Goal: Transaction & Acquisition: Purchase product/service

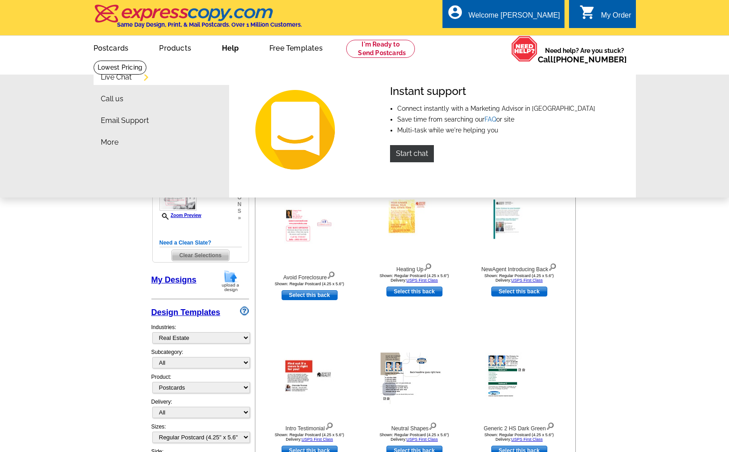
select select "785"
select select "1"
select select "back"
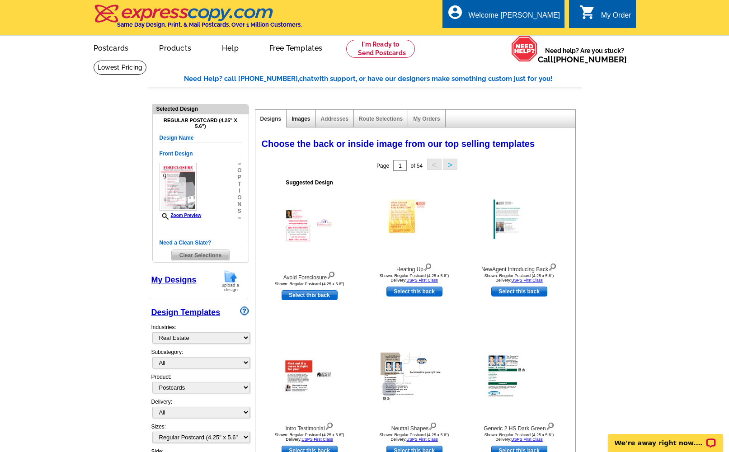
click at [304, 120] on link "Images" at bounding box center [301, 119] width 19 height 6
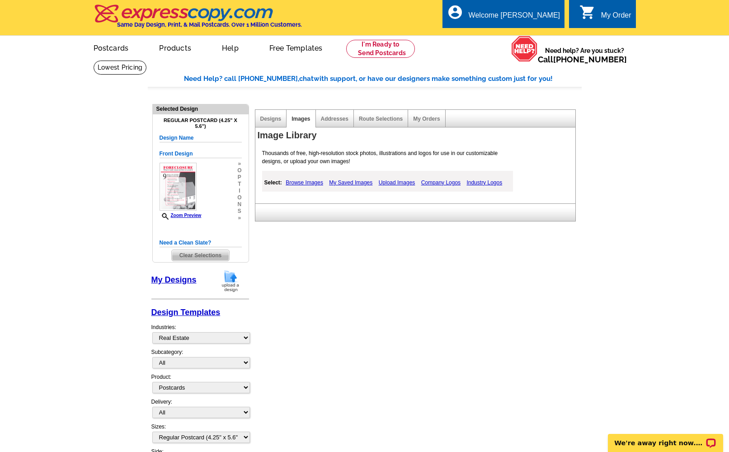
click at [189, 255] on span "Clear Selections" at bounding box center [200, 255] width 57 height 11
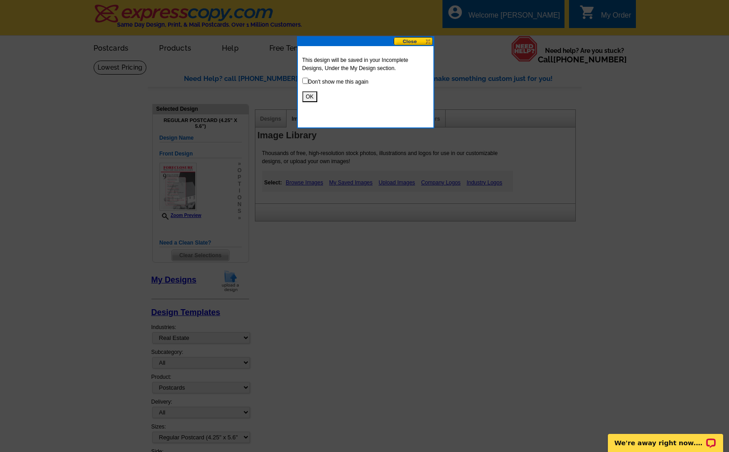
click at [185, 184] on div at bounding box center [364, 226] width 729 height 452
click at [310, 95] on button "OK" at bounding box center [309, 96] width 15 height 11
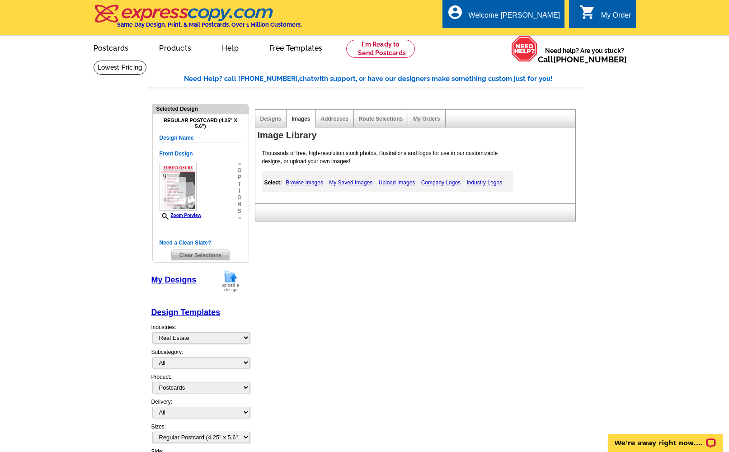
click at [189, 257] on span "Clear Selections" at bounding box center [200, 255] width 57 height 11
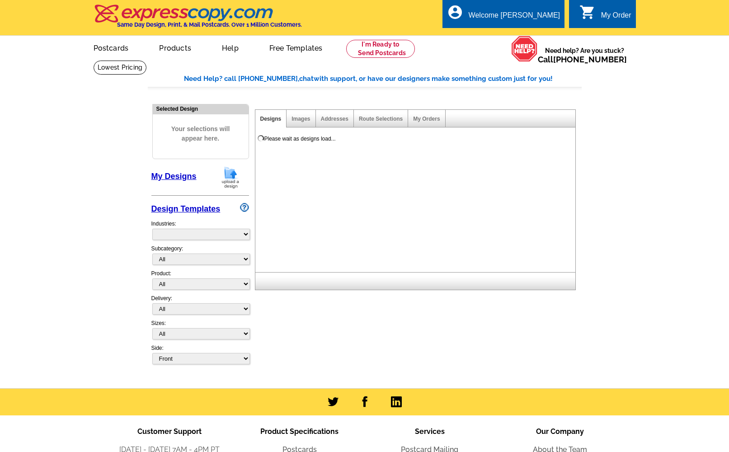
select select "785"
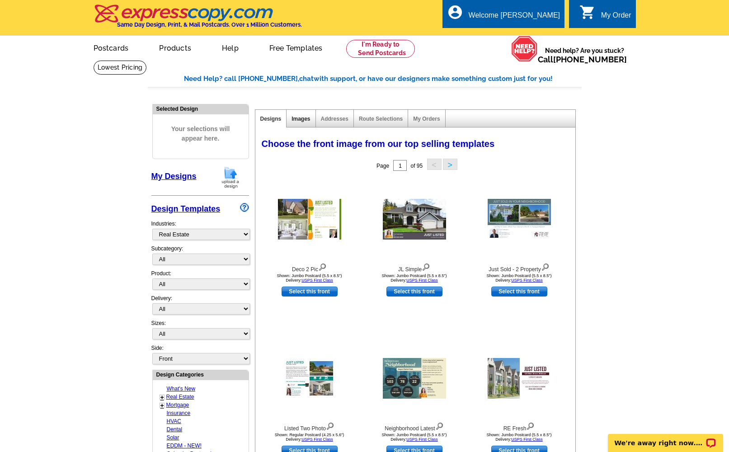
click at [298, 121] on link "Images" at bounding box center [301, 119] width 19 height 6
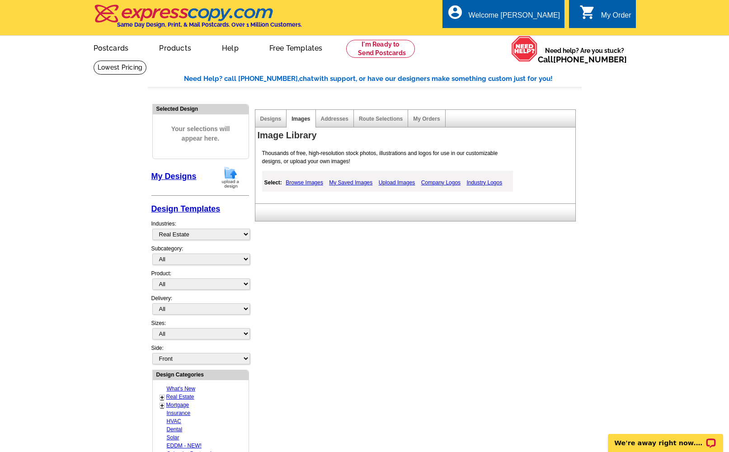
click at [309, 180] on link "Browse Images" at bounding box center [304, 182] width 42 height 11
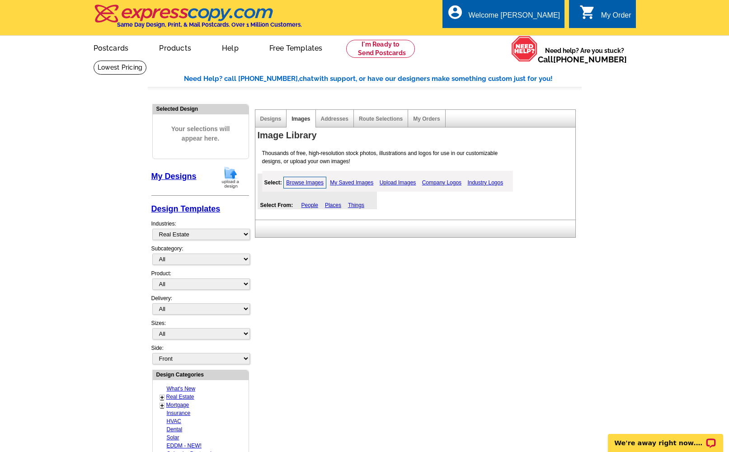
click at [410, 182] on link "Upload Images" at bounding box center [397, 182] width 41 height 11
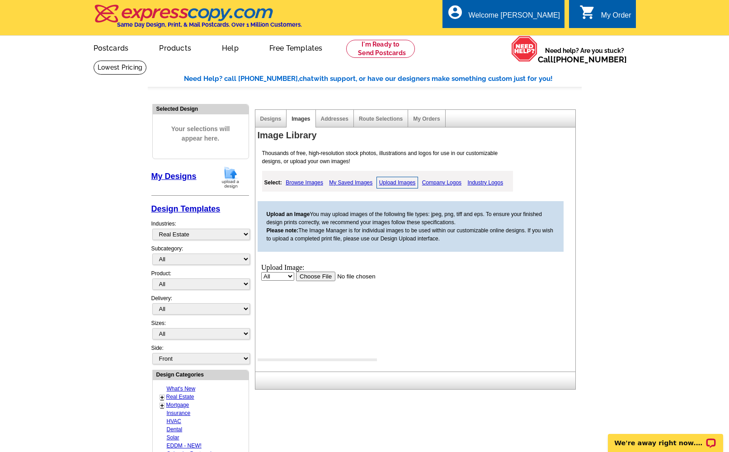
click at [312, 276] on input "file" at bounding box center [353, 275] width 114 height 9
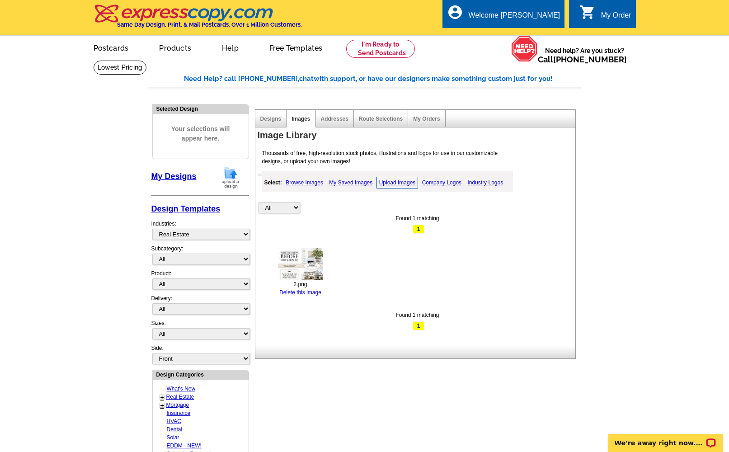
click at [304, 258] on img at bounding box center [300, 264] width 45 height 32
click at [395, 181] on link "Upload Images" at bounding box center [397, 183] width 42 height 12
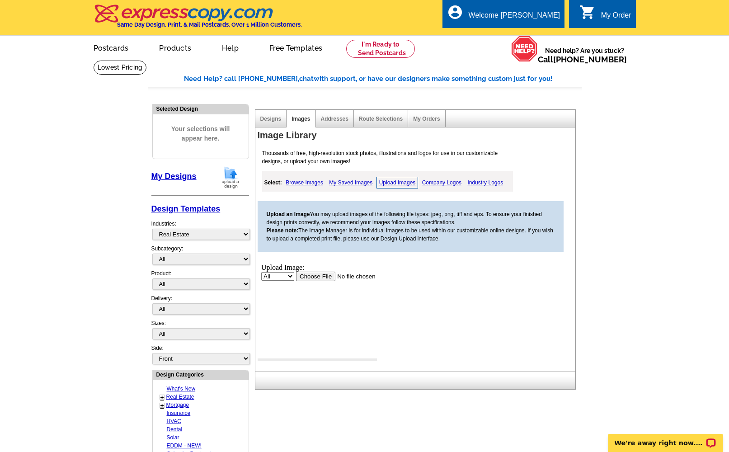
click at [314, 273] on input "file" at bounding box center [353, 275] width 114 height 9
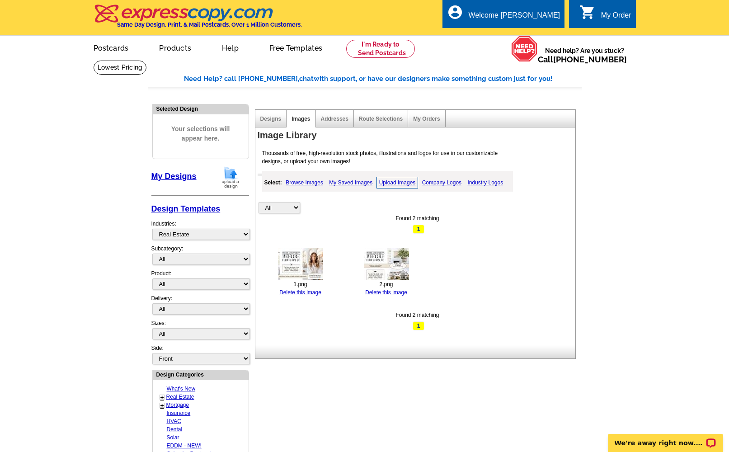
click at [375, 265] on img at bounding box center [386, 264] width 45 height 32
click at [298, 262] on img at bounding box center [300, 264] width 45 height 32
click at [332, 118] on link "Addresses" at bounding box center [335, 119] width 28 height 6
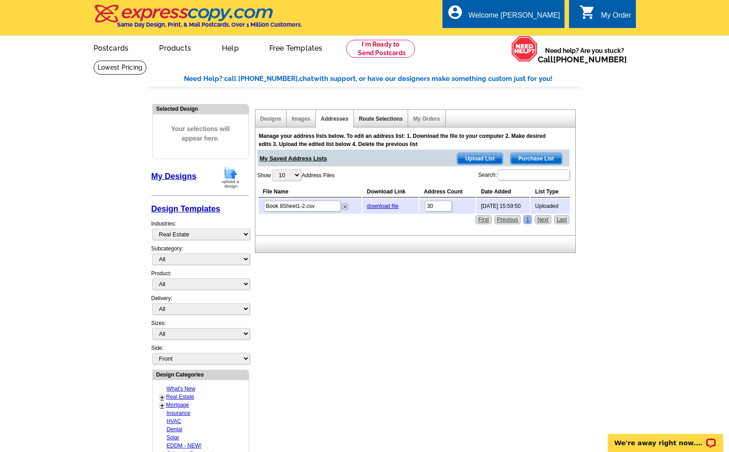
click at [372, 119] on link "Route Selections" at bounding box center [381, 119] width 44 height 6
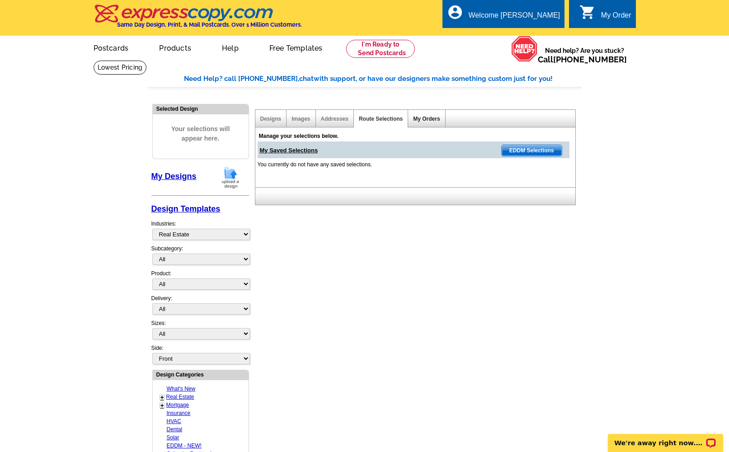
click at [418, 117] on link "My Orders" at bounding box center [426, 119] width 27 height 6
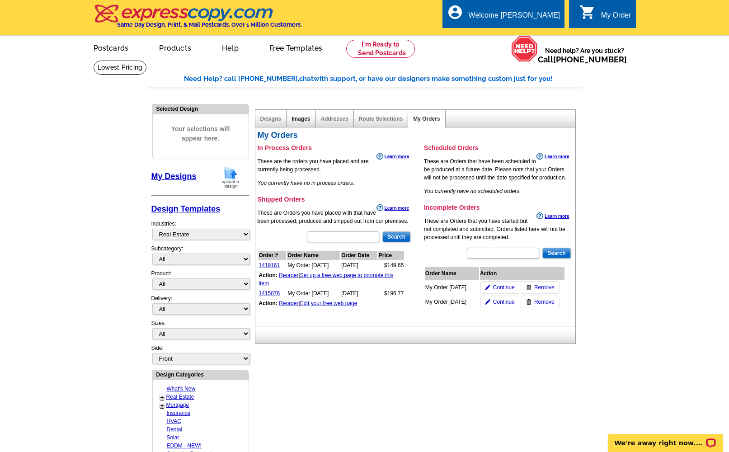
click at [297, 117] on link "Images" at bounding box center [301, 119] width 19 height 6
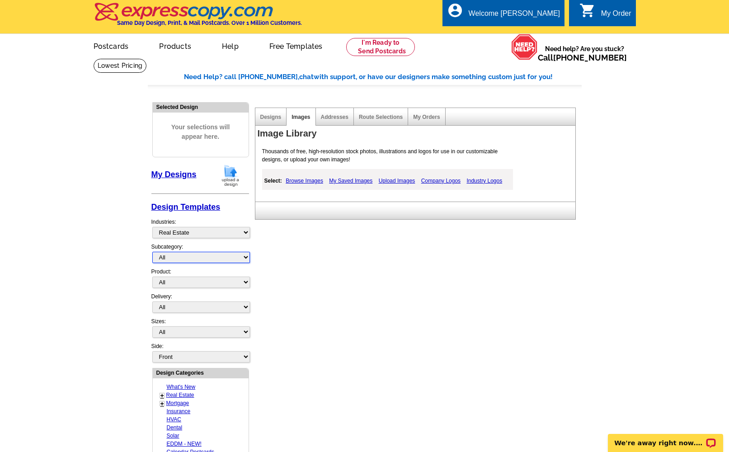
scroll to position [4, 0]
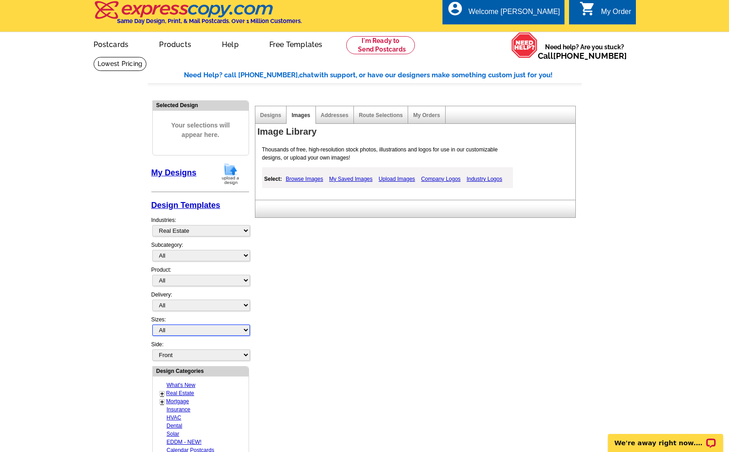
select select "1"
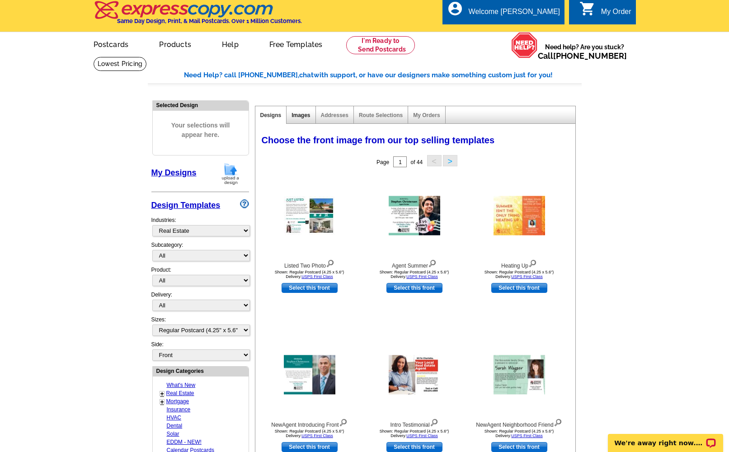
click at [309, 115] on link "Images" at bounding box center [301, 115] width 19 height 6
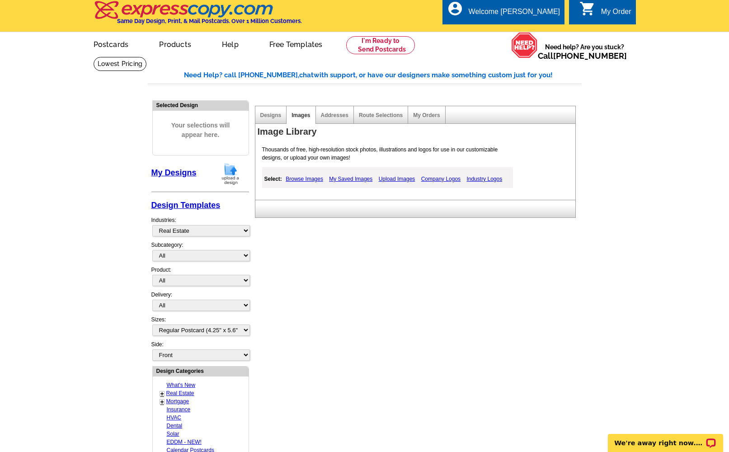
click at [390, 176] on link "Upload Images" at bounding box center [396, 179] width 41 height 11
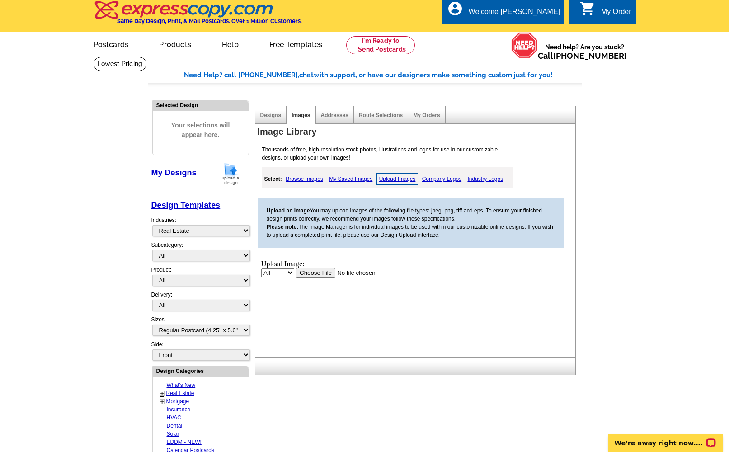
scroll to position [0, 0]
click at [321, 275] on input "file" at bounding box center [353, 272] width 114 height 9
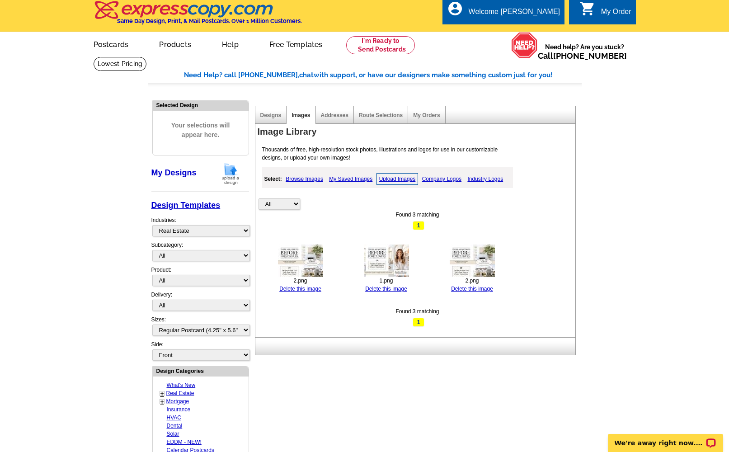
click at [289, 263] on img at bounding box center [300, 261] width 45 height 32
click at [377, 287] on link "Delete this image" at bounding box center [386, 289] width 42 height 6
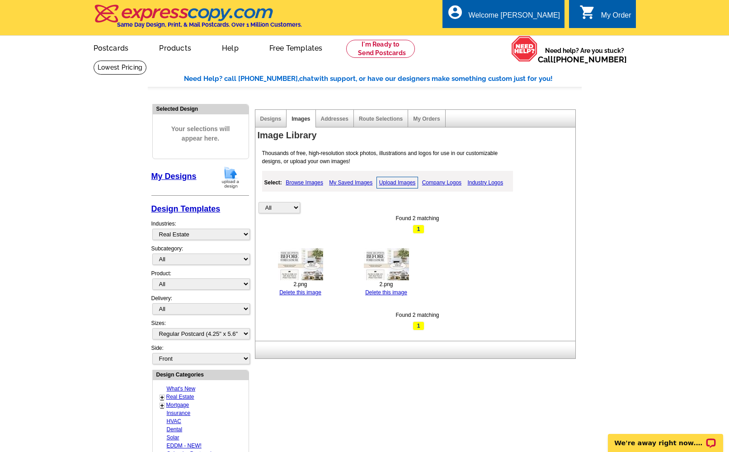
click at [174, 175] on link "My Designs" at bounding box center [173, 176] width 45 height 9
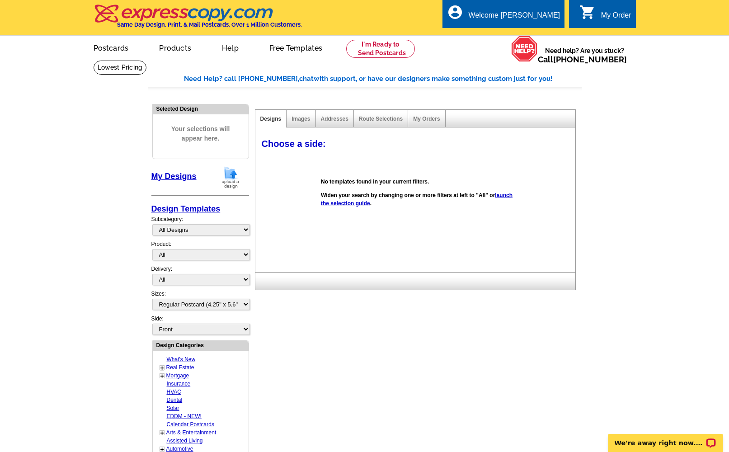
click at [174, 175] on link "My Designs" at bounding box center [173, 176] width 45 height 9
click at [300, 119] on link "Images" at bounding box center [301, 119] width 19 height 6
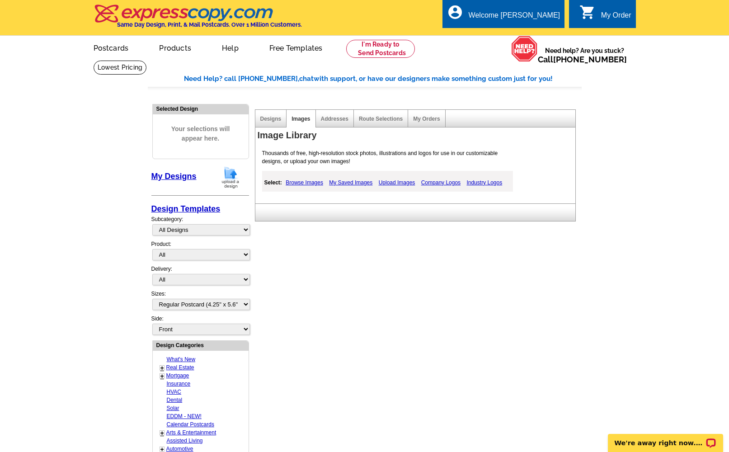
click at [395, 186] on link "Upload Images" at bounding box center [396, 182] width 41 height 11
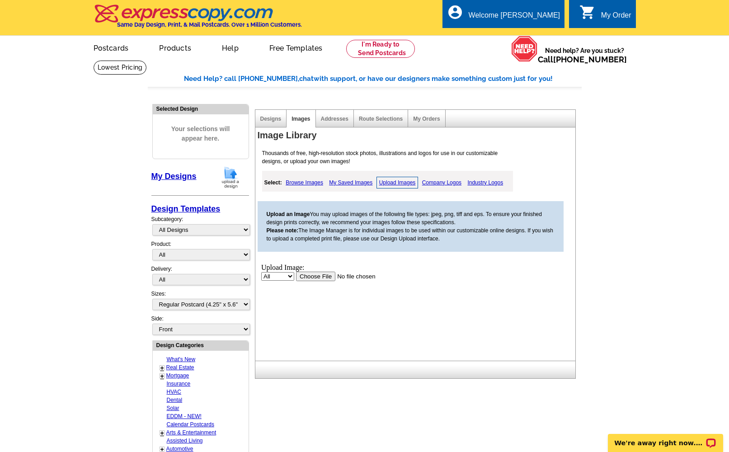
click at [318, 272] on input "file" at bounding box center [353, 275] width 114 height 9
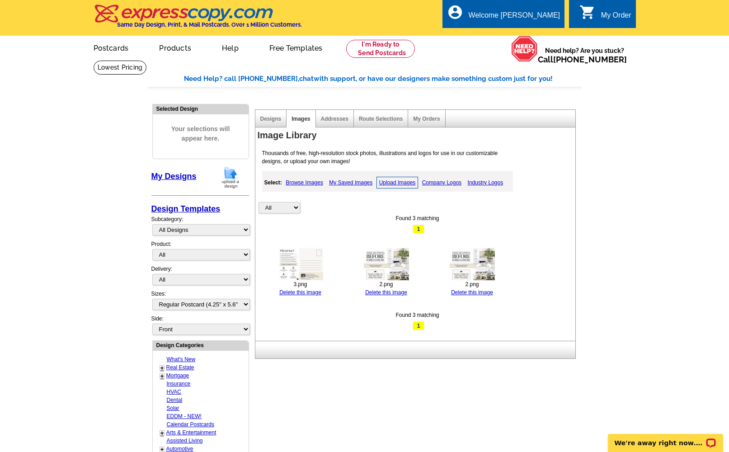
click at [387, 255] on img at bounding box center [386, 264] width 45 height 32
click at [197, 135] on span "Your selections will appear here." at bounding box center [201, 133] width 82 height 37
click at [290, 256] on img at bounding box center [300, 264] width 45 height 32
click at [178, 176] on link "My Designs" at bounding box center [173, 176] width 45 height 9
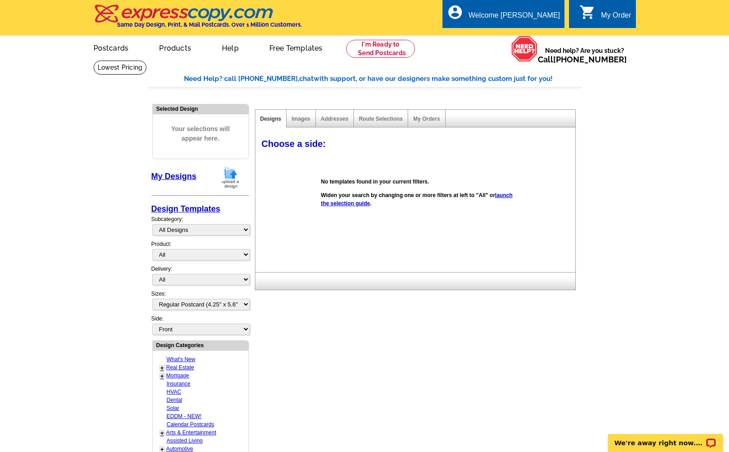
click at [227, 184] on img at bounding box center [231, 177] width 24 height 23
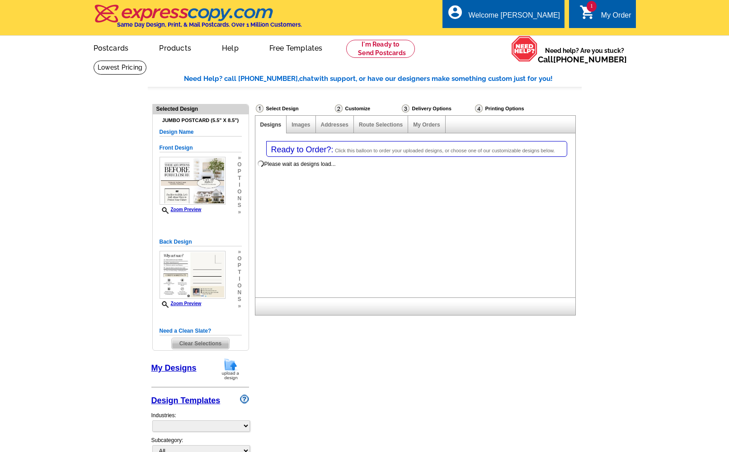
select select "1"
select select "2"
select select "785"
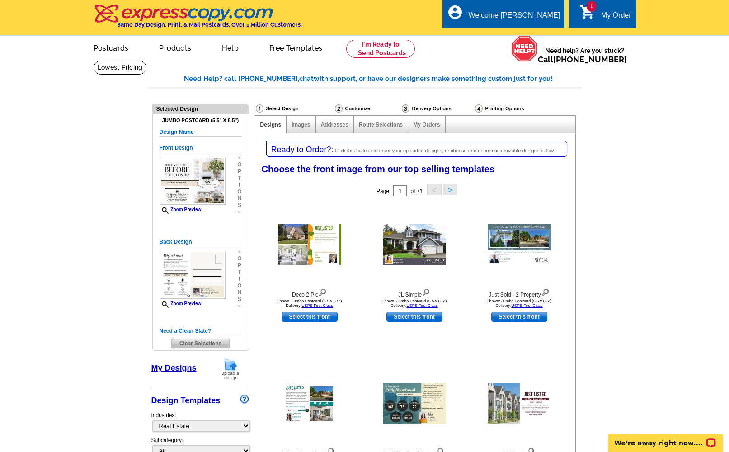
click at [177, 130] on h5 "Design Name" at bounding box center [201, 132] width 82 height 9
click at [357, 106] on div "Customize" at bounding box center [367, 108] width 67 height 9
click at [292, 109] on div "Select Design" at bounding box center [294, 109] width 79 height 11
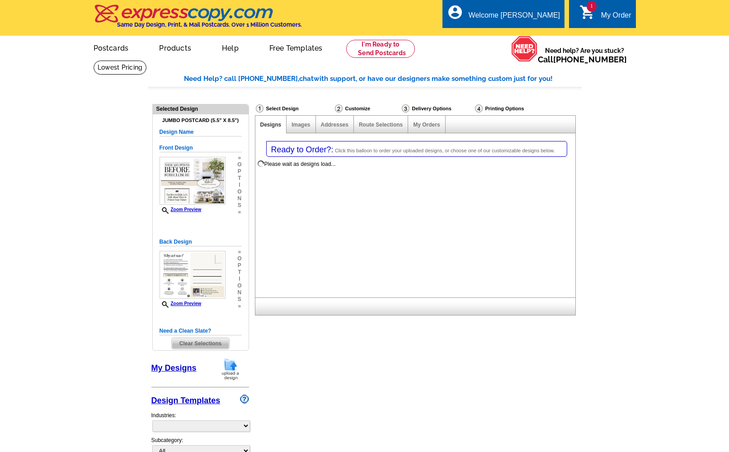
select select "1"
select select "2"
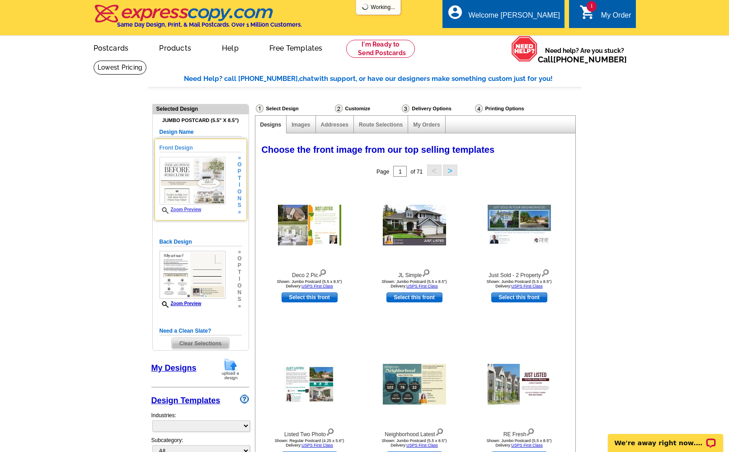
select select "785"
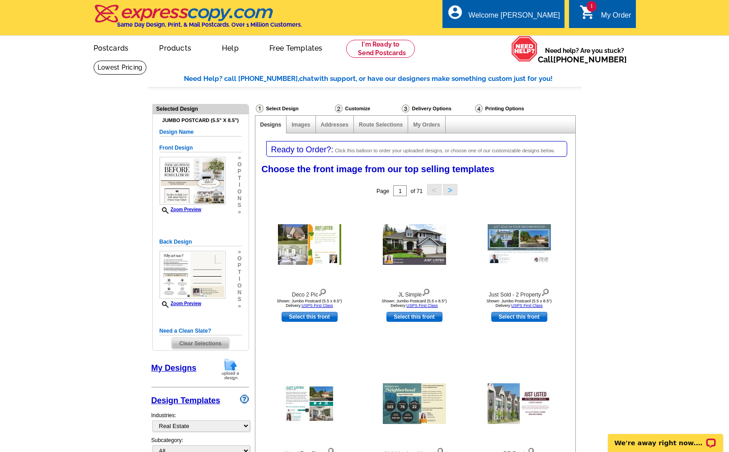
click at [200, 116] on div "Jumbo Postcard (5.5" x 8.5") Design Name Front Design Zoom Preview » o p t i o …" at bounding box center [201, 232] width 96 height 236
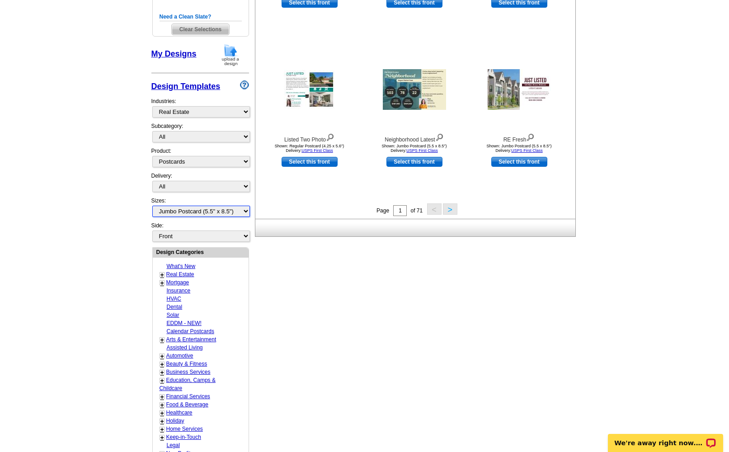
select select "1"
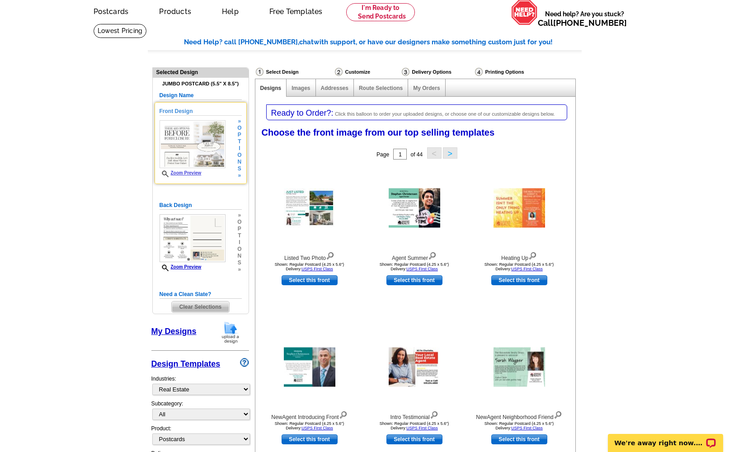
scroll to position [35, 0]
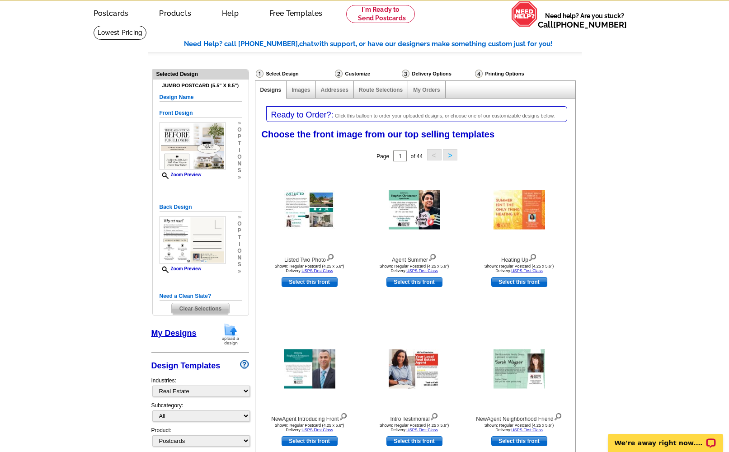
click at [187, 304] on span "Clear Selections" at bounding box center [200, 308] width 57 height 11
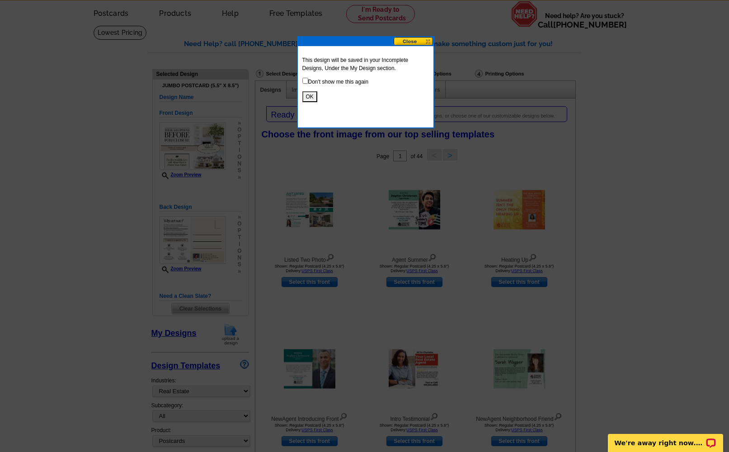
click at [311, 94] on button "OK" at bounding box center [309, 96] width 15 height 11
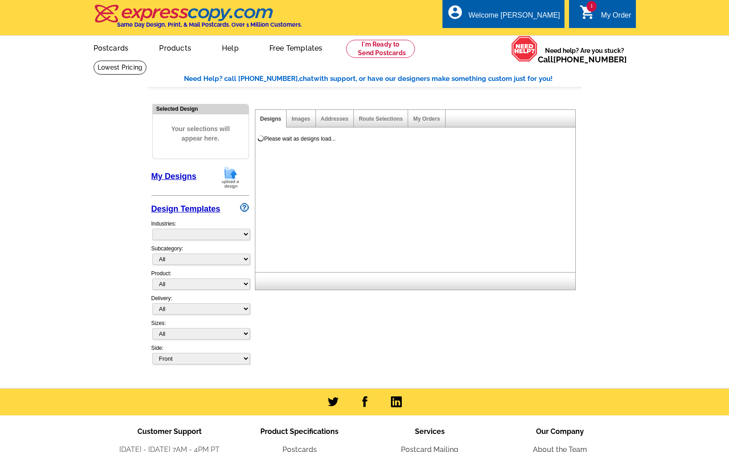
select select "785"
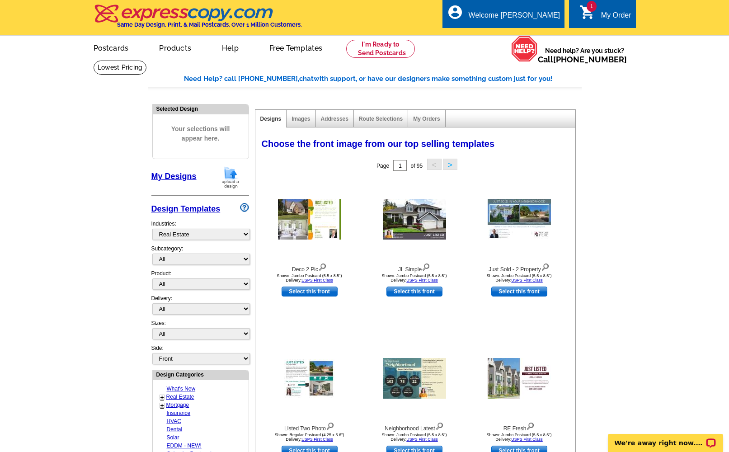
click at [187, 175] on link "My Designs" at bounding box center [173, 176] width 45 height 9
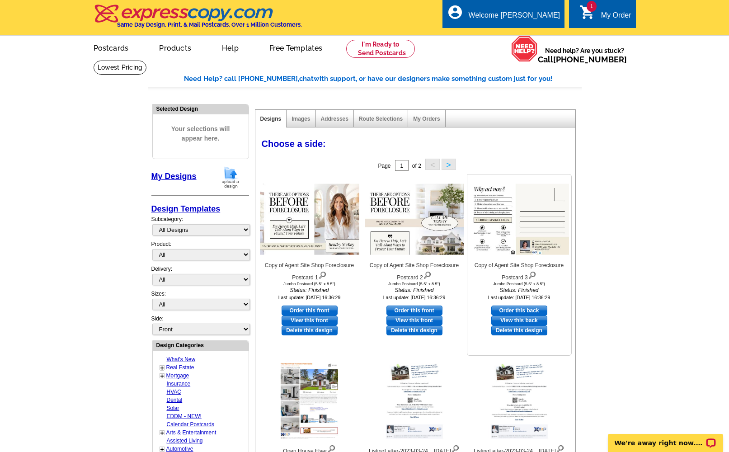
click at [535, 213] on img at bounding box center [519, 219] width 99 height 71
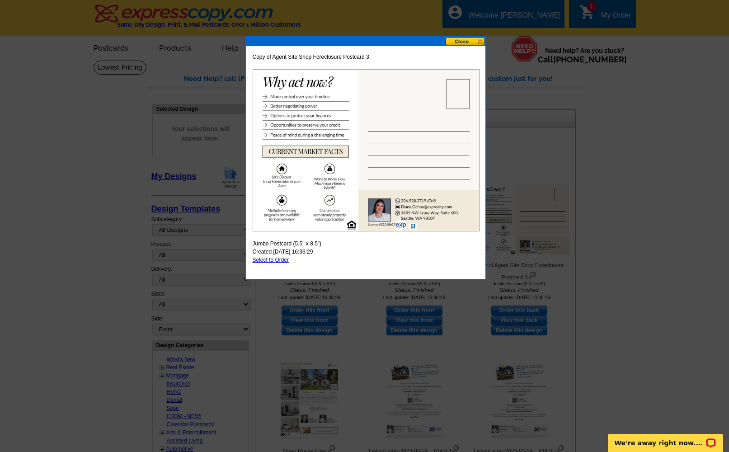
click at [470, 43] on button at bounding box center [466, 41] width 40 height 9
